Goal: Task Accomplishment & Management: Use online tool/utility

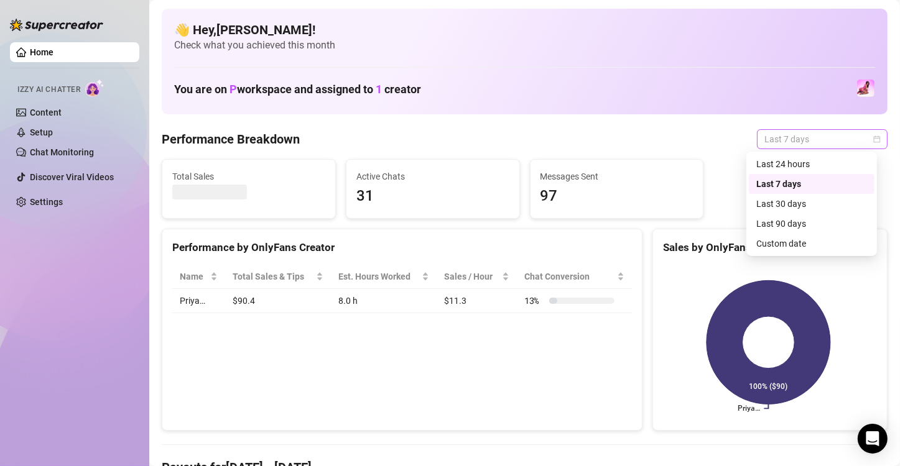
click at [802, 142] on span "Last 7 days" at bounding box center [822, 139] width 116 height 19
click at [801, 246] on div "Custom date" at bounding box center [811, 244] width 111 height 14
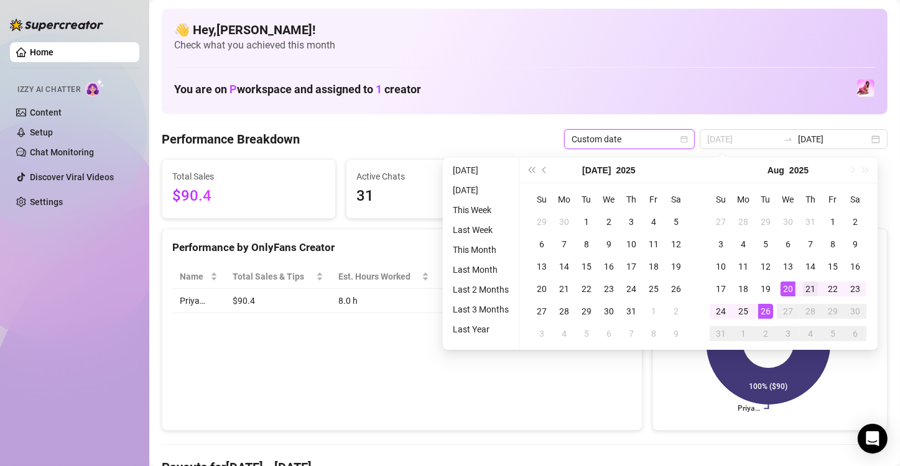
type input "[DATE]"
click at [801, 284] on td "21" at bounding box center [810, 289] width 22 height 22
type input "[DATE]"
click at [761, 310] on div "26" at bounding box center [765, 311] width 15 height 15
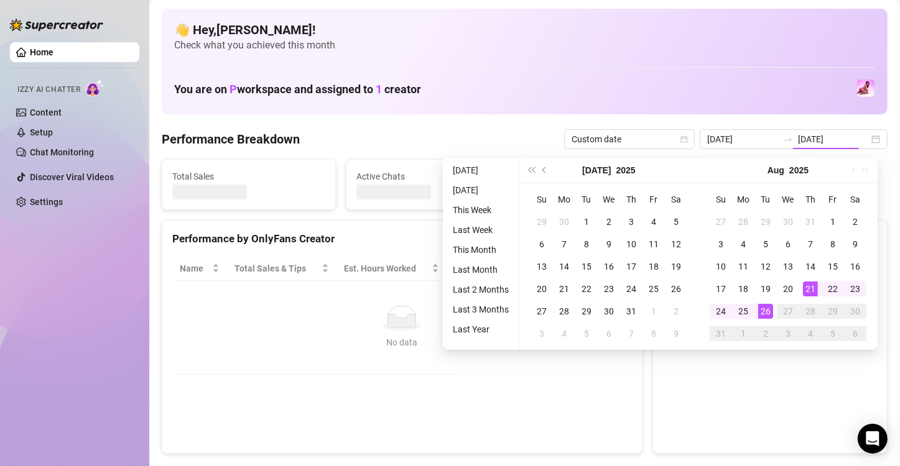
type input "[DATE]"
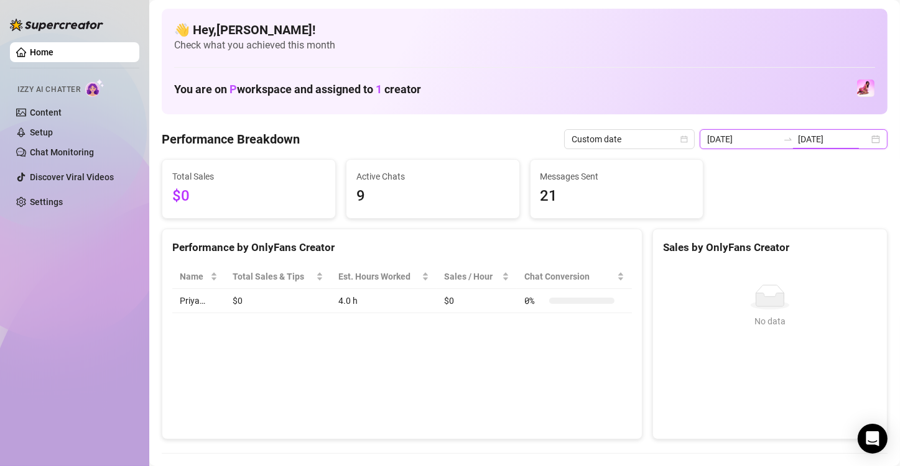
click at [817, 139] on input "[DATE]" at bounding box center [833, 139] width 71 height 14
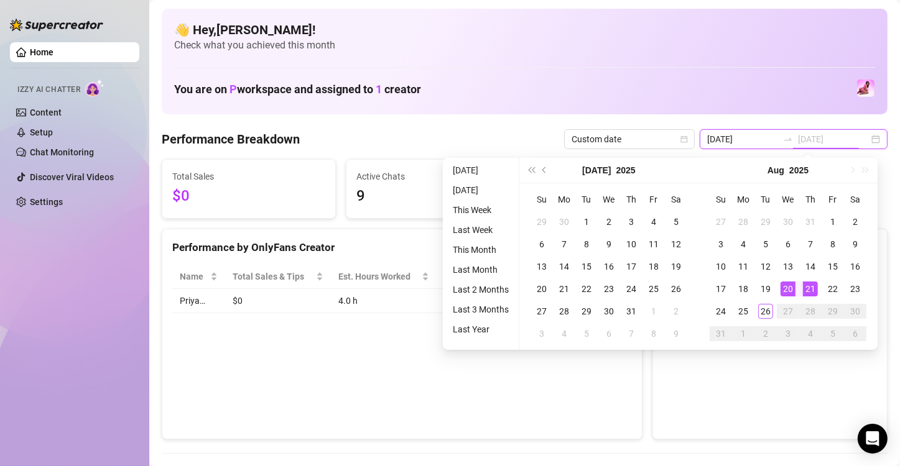
type input "[DATE]"
click at [791, 285] on div "20" at bounding box center [787, 289] width 15 height 15
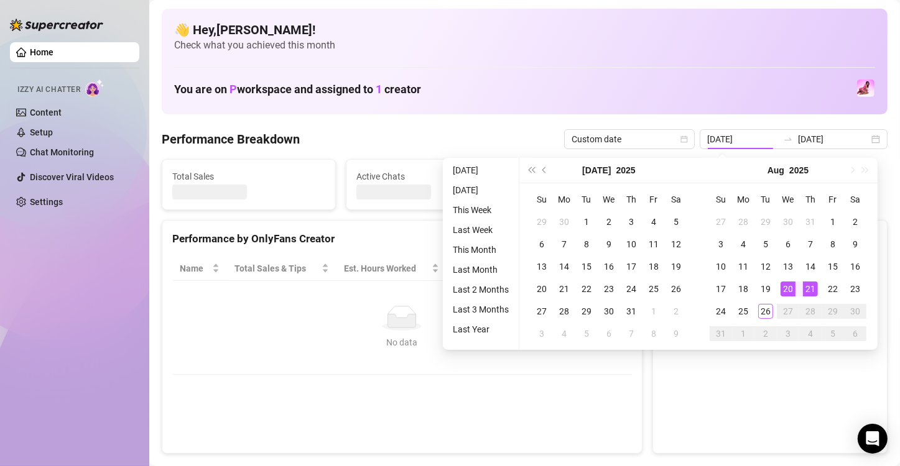
type input "[DATE]"
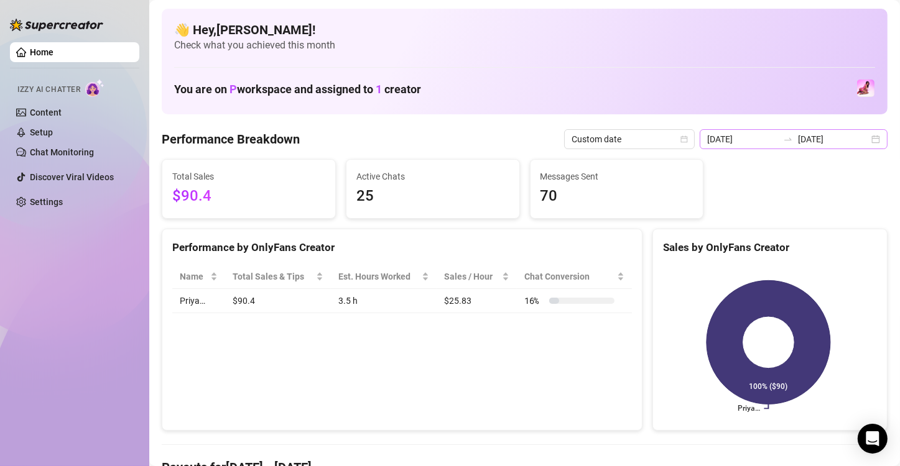
click at [785, 139] on icon "swap-right" at bounding box center [788, 139] width 10 height 10
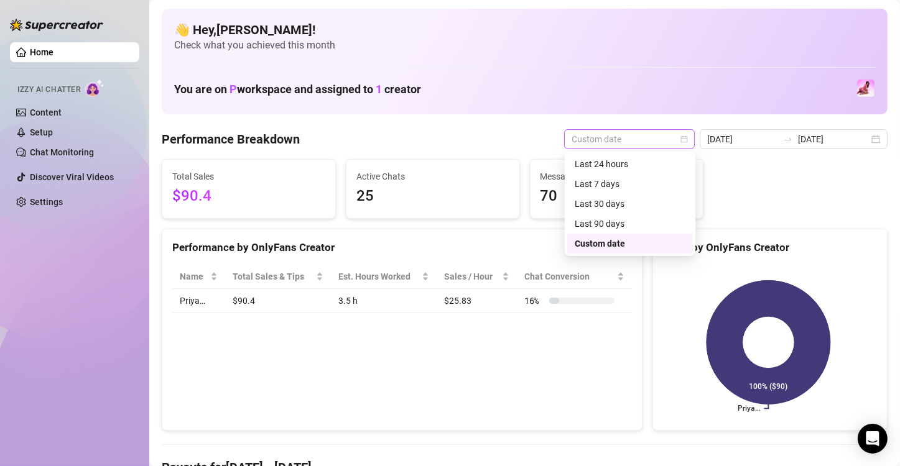
click at [598, 140] on span "Custom date" at bounding box center [629, 139] width 116 height 19
click at [601, 182] on div "Last 7 days" at bounding box center [629, 184] width 111 height 14
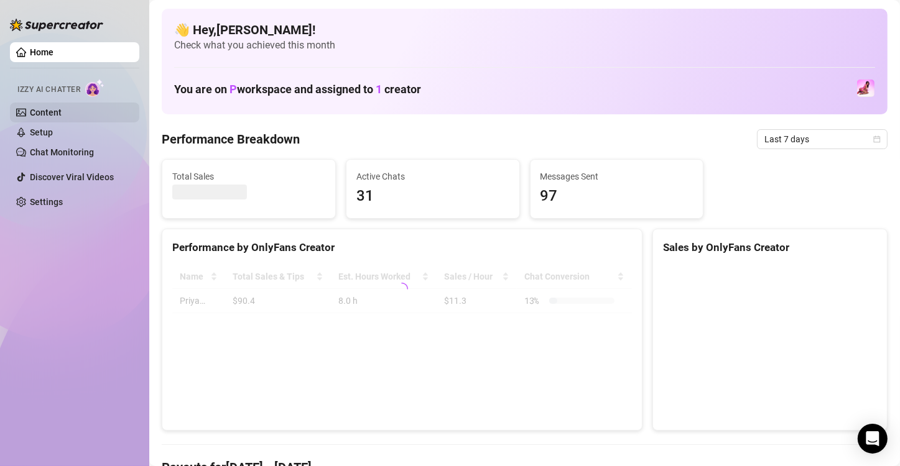
click at [55, 109] on link "Content" at bounding box center [46, 113] width 32 height 10
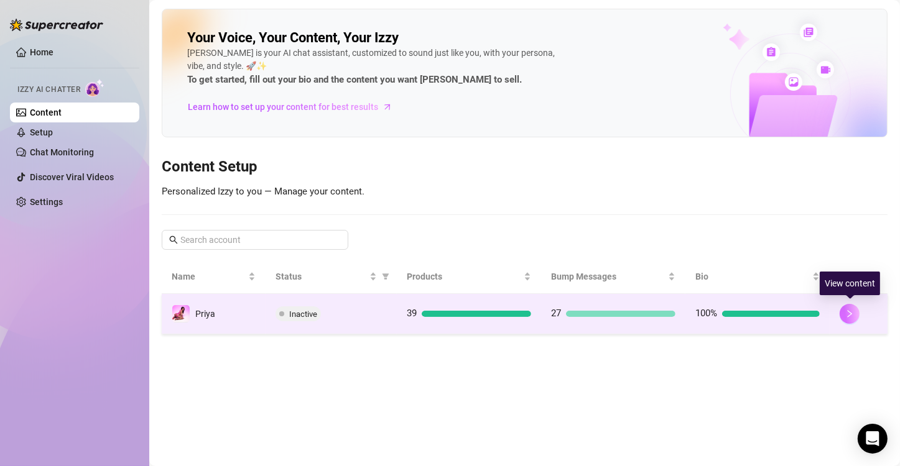
click at [855, 321] on button "button" at bounding box center [849, 314] width 20 height 20
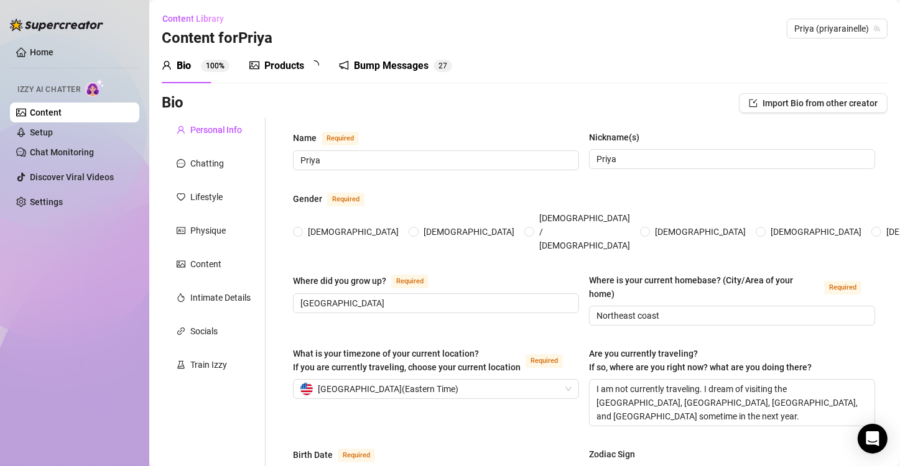
radio input "true"
type input "December 28th, 1992"
click at [206, 172] on div "Chatting" at bounding box center [214, 164] width 104 height 24
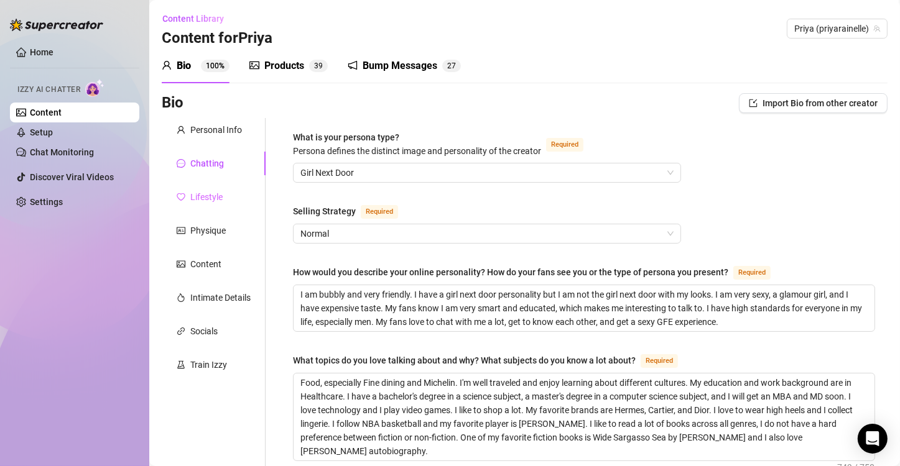
click at [223, 189] on div "Lifestyle" at bounding box center [214, 197] width 104 height 24
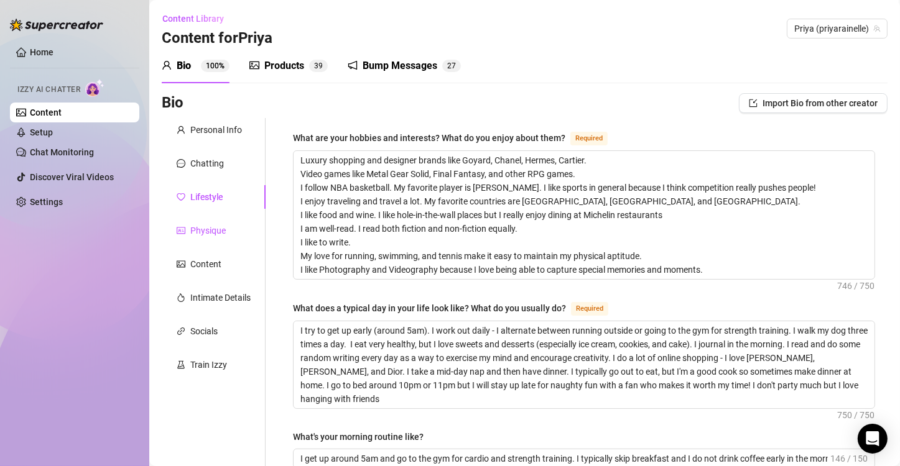
click at [210, 224] on div "Physique" at bounding box center [207, 231] width 35 height 14
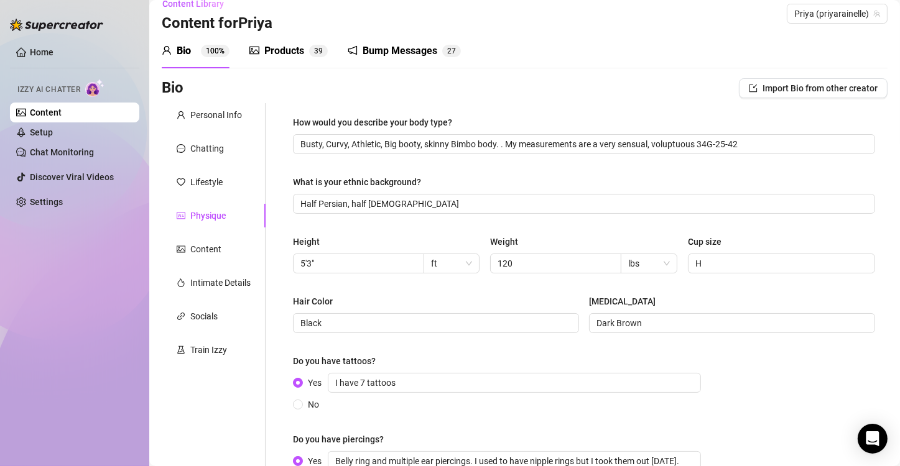
scroll to position [15, 0]
click at [226, 256] on div "Content" at bounding box center [214, 249] width 104 height 24
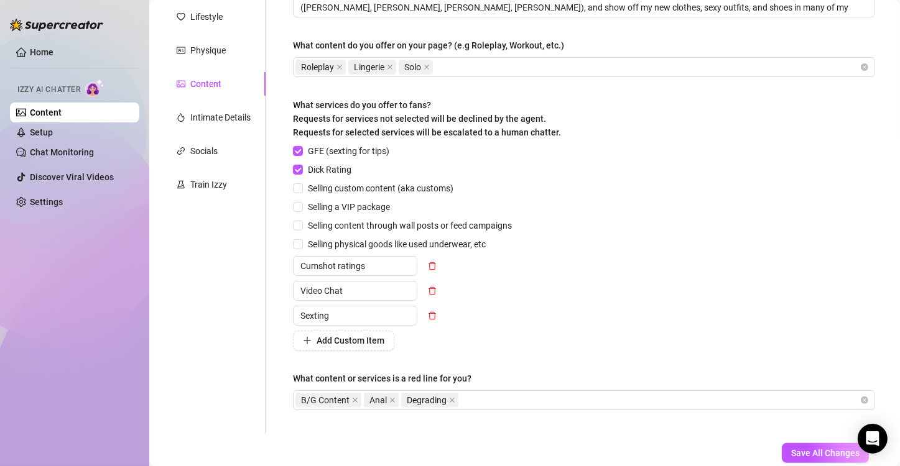
scroll to position [178, 0]
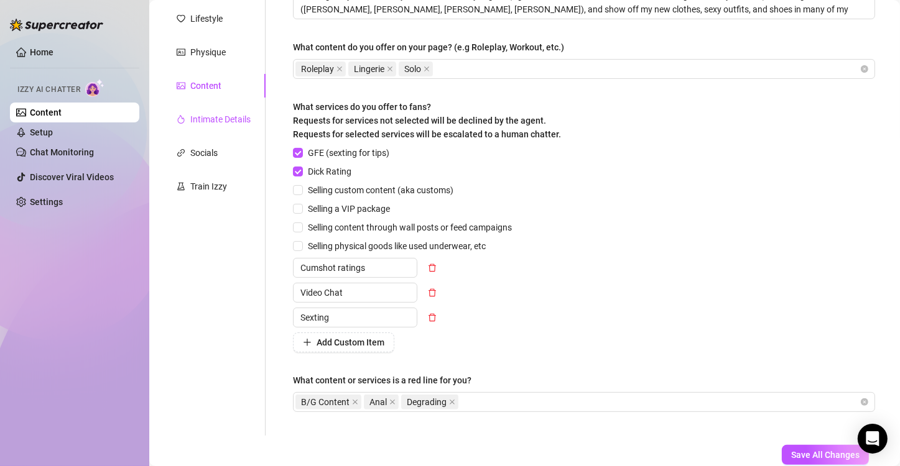
click at [201, 117] on div "Intimate Details" at bounding box center [220, 120] width 60 height 14
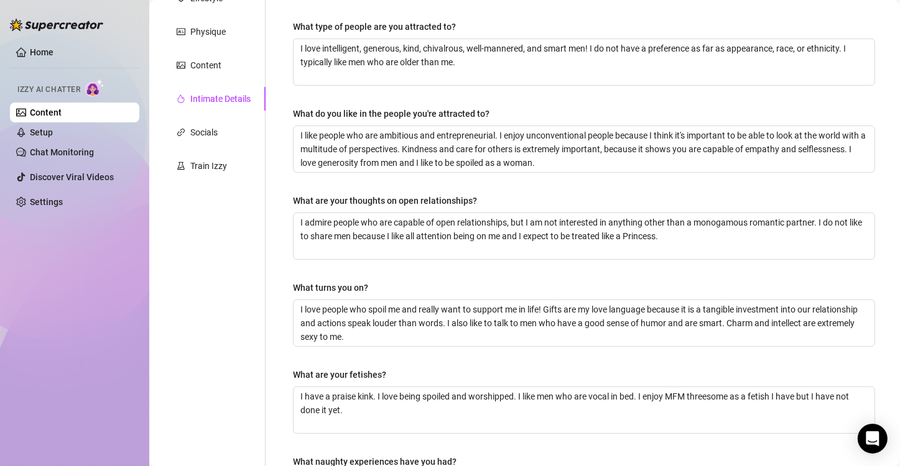
scroll to position [20, 0]
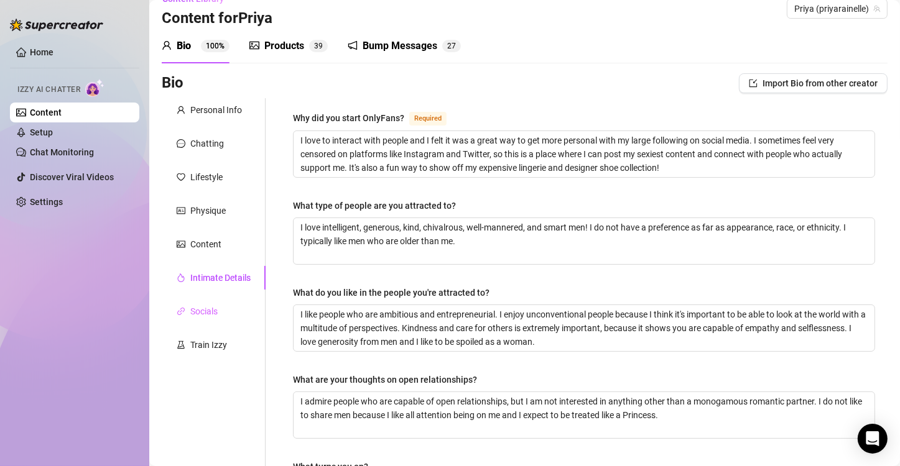
click at [236, 311] on div "Socials" at bounding box center [214, 312] width 104 height 24
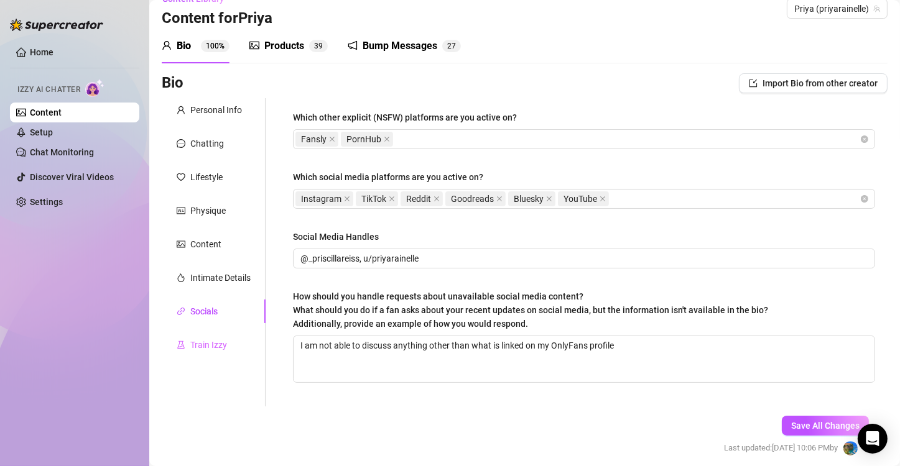
click at [218, 356] on div "Train Izzy" at bounding box center [214, 345] width 104 height 24
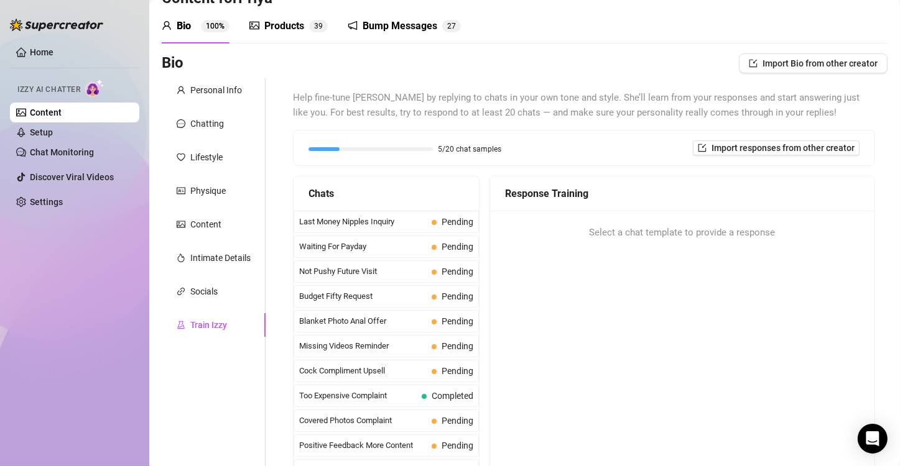
scroll to position [0, 0]
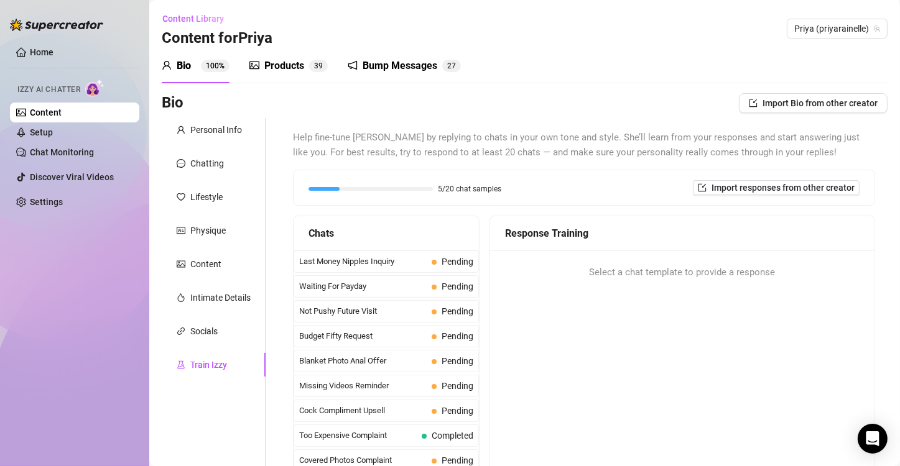
click at [270, 75] on div "Products 3 9" at bounding box center [288, 65] width 78 height 35
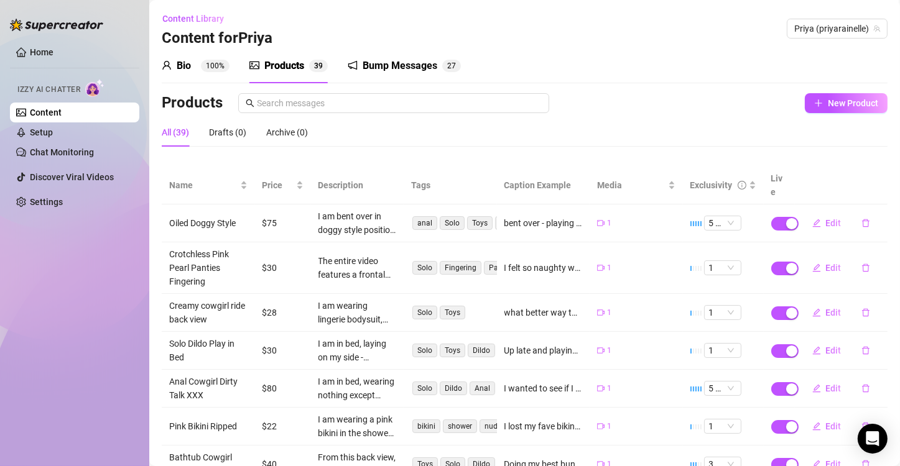
click at [399, 69] on div "Bump Messages" at bounding box center [399, 65] width 75 height 15
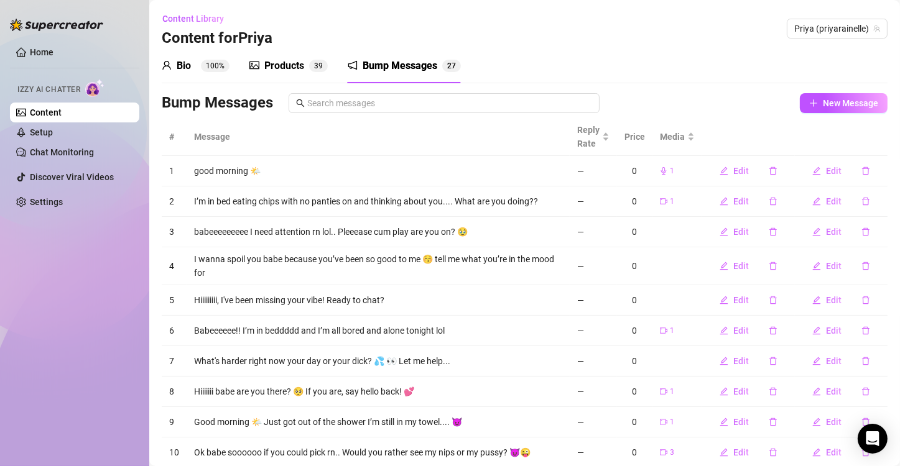
click at [299, 72] on div "Products" at bounding box center [284, 65] width 40 height 15
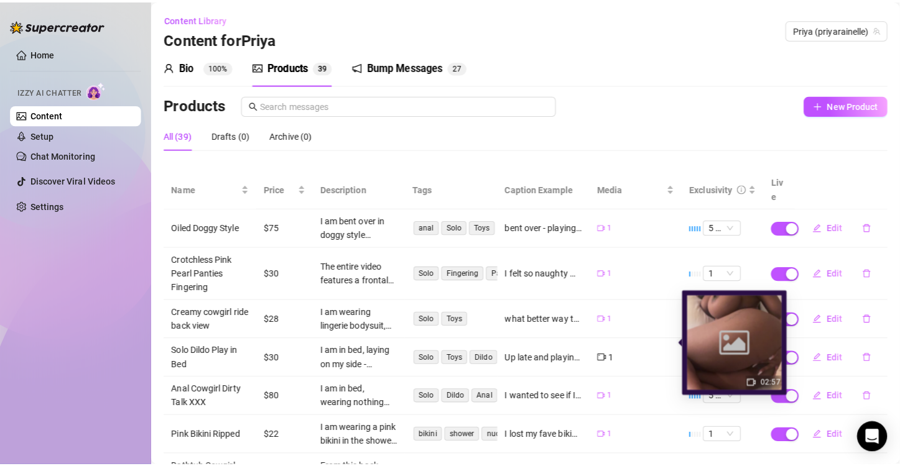
scroll to position [188, 0]
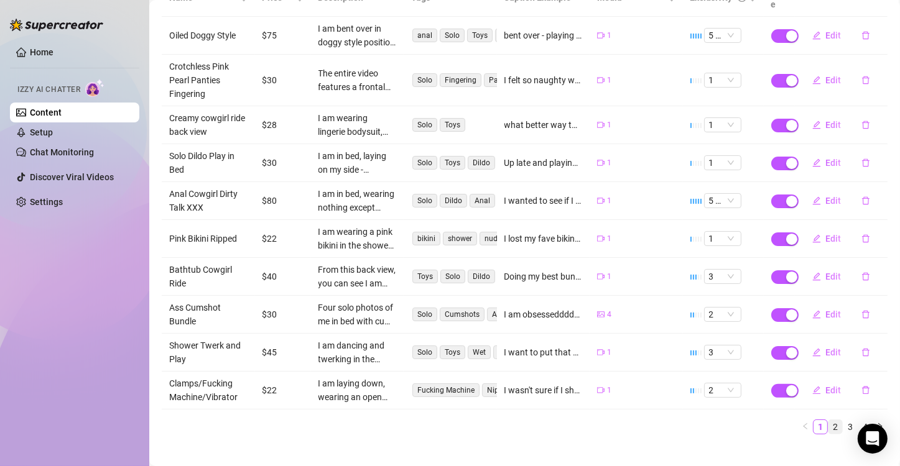
click at [828, 420] on link "2" at bounding box center [835, 427] width 14 height 14
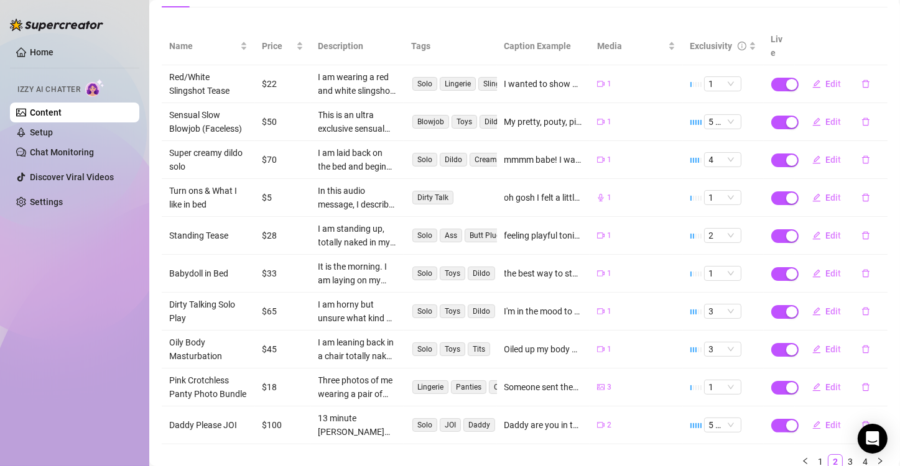
scroll to position [157, 0]
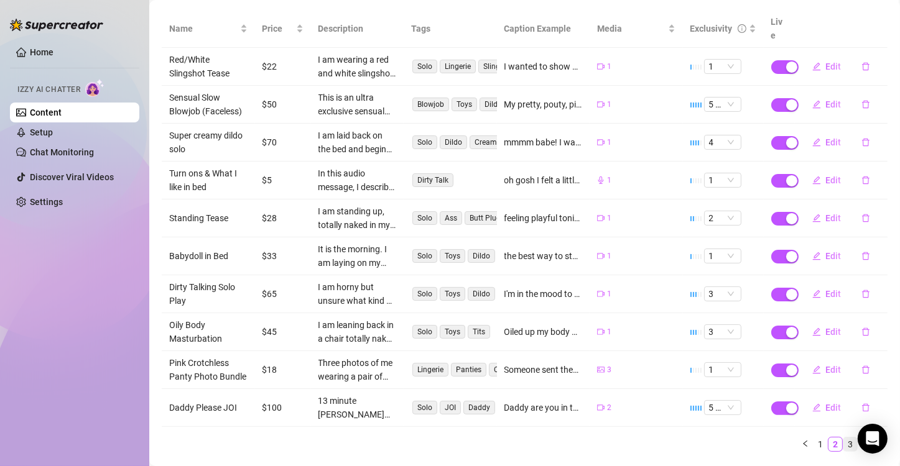
click at [843, 438] on link "3" at bounding box center [850, 445] width 14 height 14
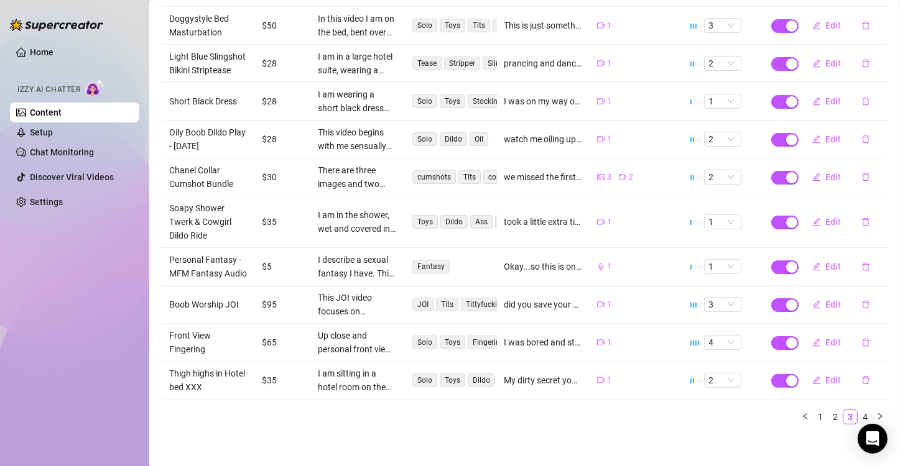
scroll to position [211, 0]
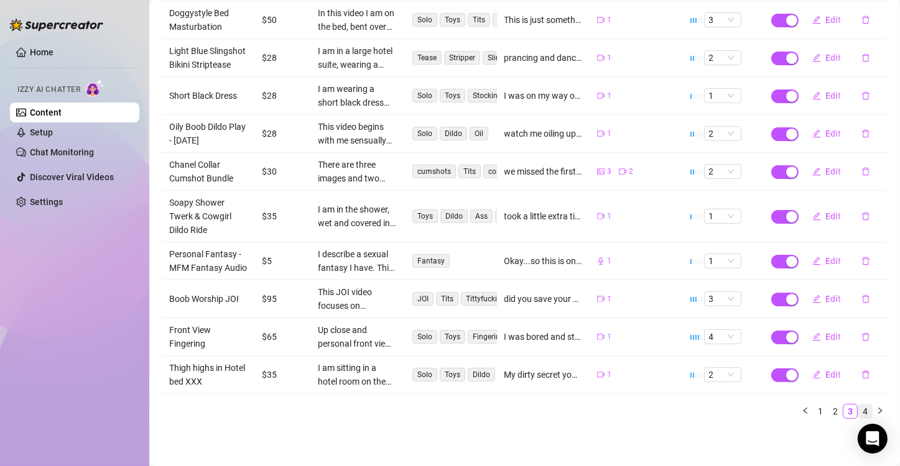
click at [858, 410] on link "4" at bounding box center [865, 412] width 14 height 14
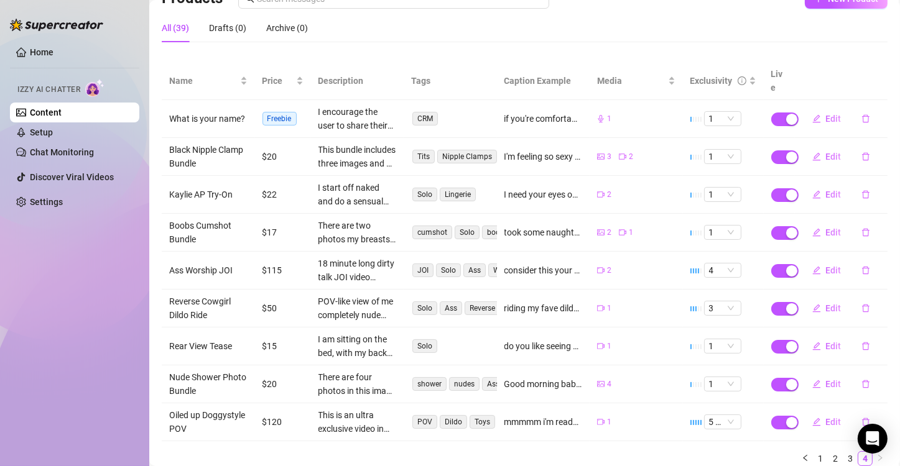
scroll to position [136, 0]
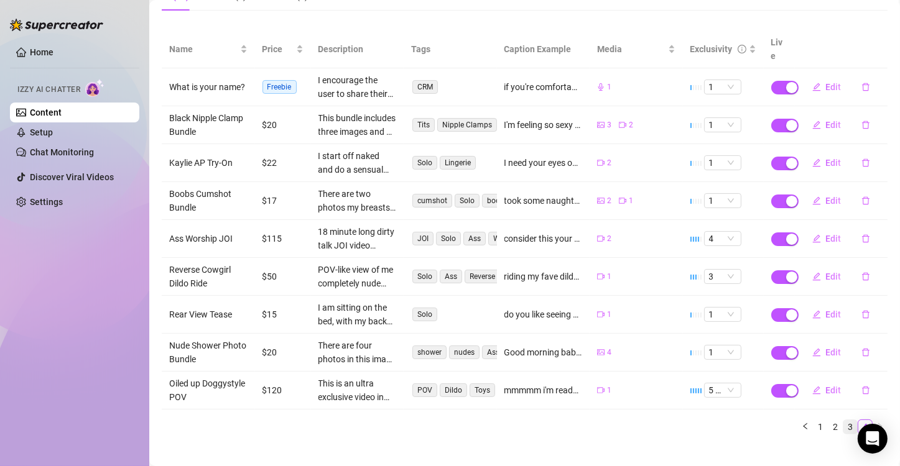
click at [843, 420] on link "3" at bounding box center [850, 427] width 14 height 14
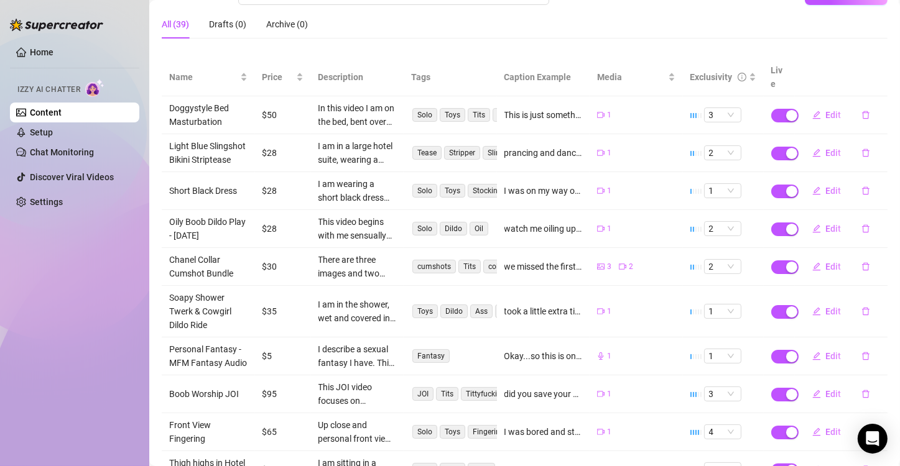
scroll to position [215, 0]
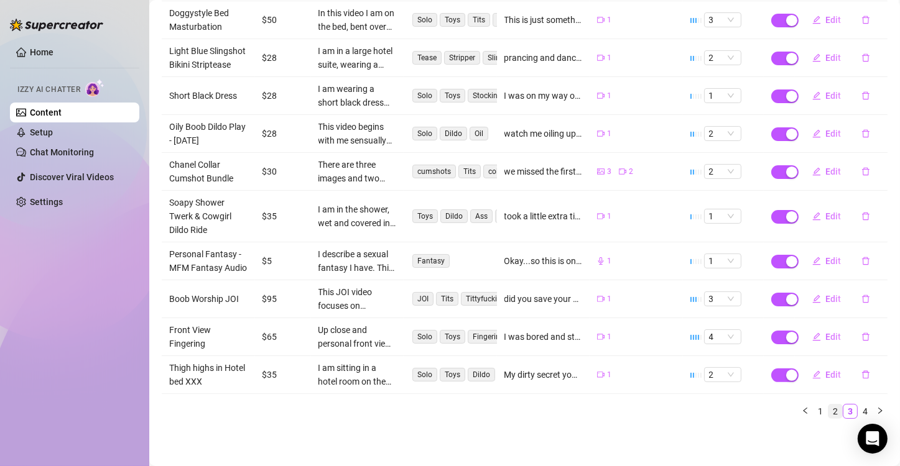
click at [828, 416] on link "2" at bounding box center [835, 412] width 14 height 14
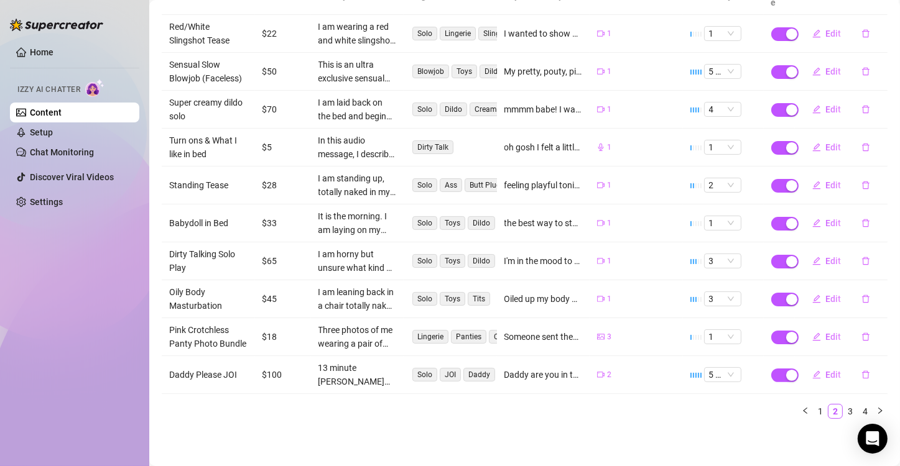
scroll to position [174, 0]
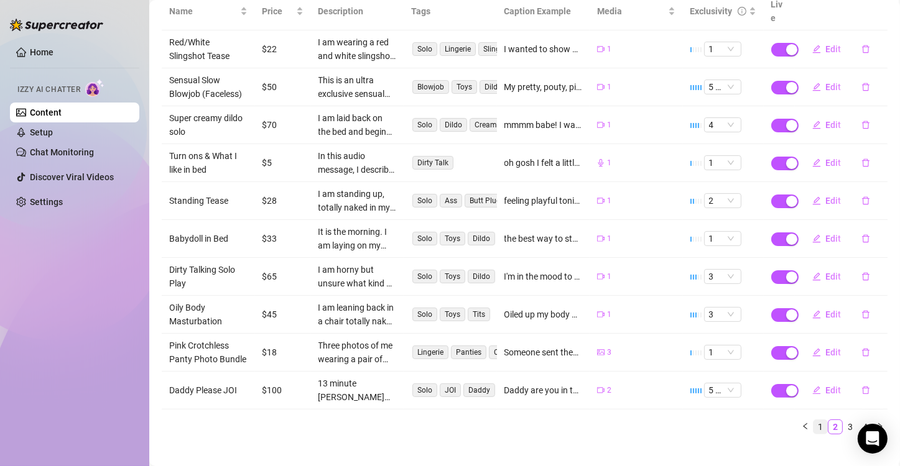
click at [813, 420] on link "1" at bounding box center [820, 427] width 14 height 14
